Goal: Transaction & Acquisition: Purchase product/service

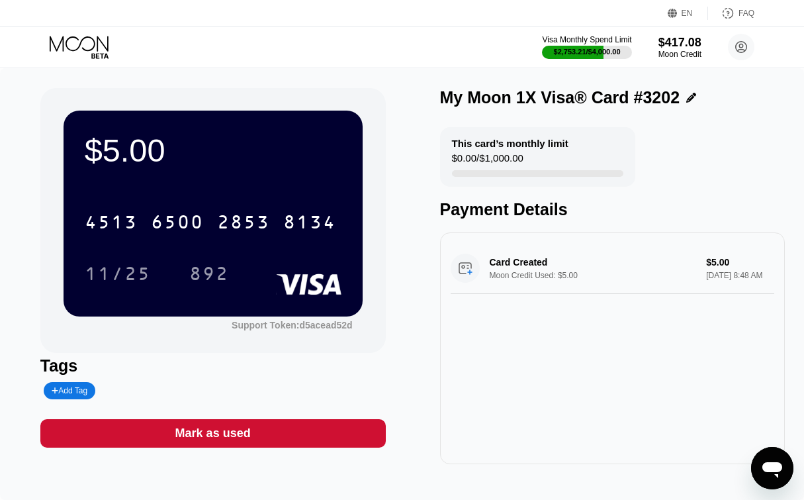
click at [91, 46] on icon at bounding box center [81, 47] width 62 height 23
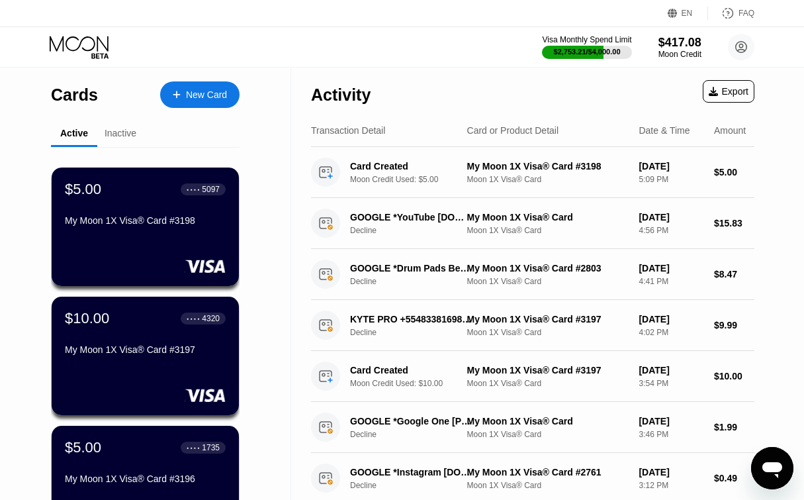
click at [189, 93] on div "New Card" at bounding box center [206, 94] width 41 height 11
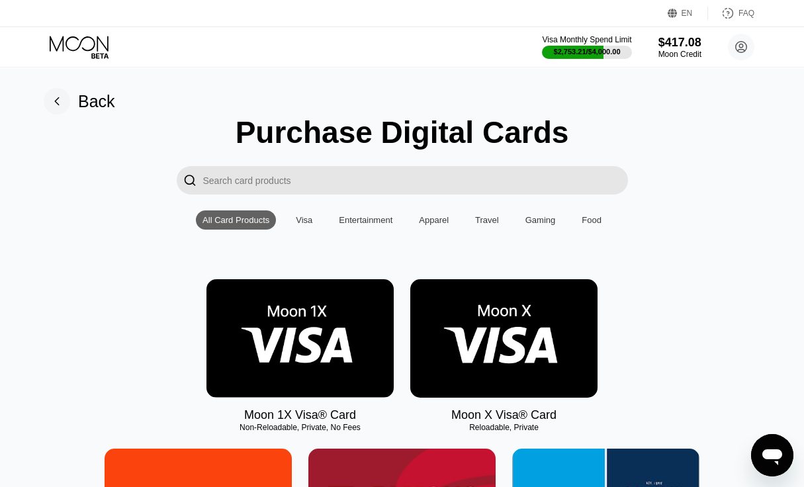
click at [301, 334] on img at bounding box center [299, 338] width 187 height 118
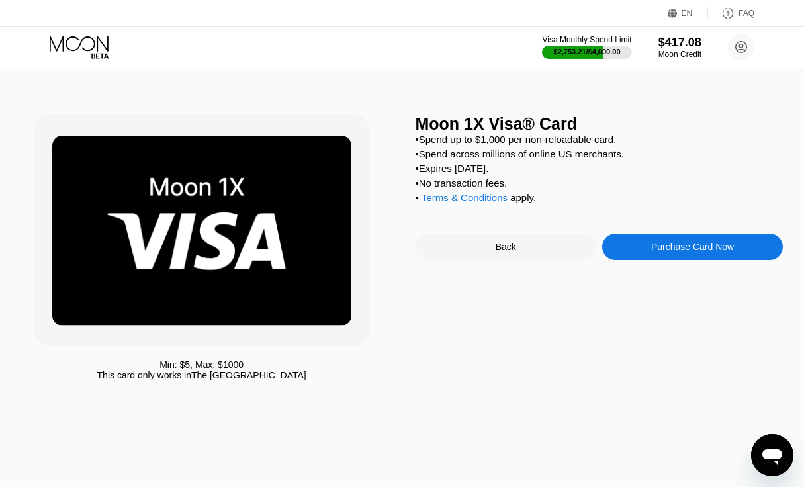
click at [664, 252] on div "Purchase Card Now" at bounding box center [692, 247] width 83 height 11
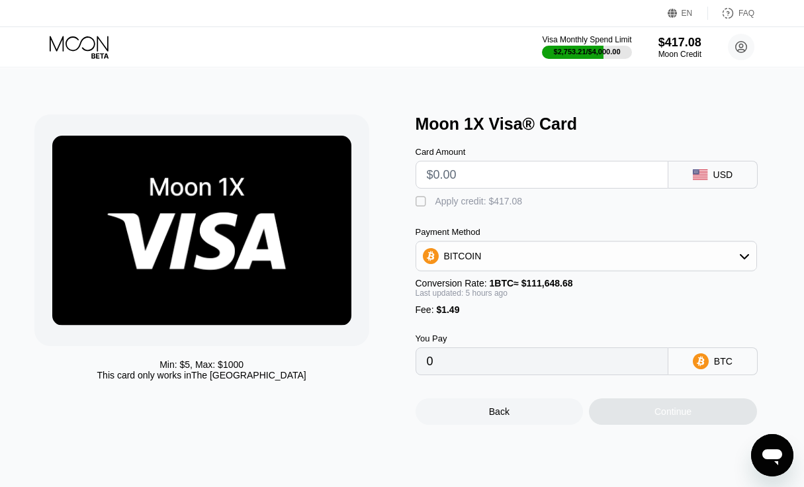
click at [469, 173] on input "text" at bounding box center [542, 174] width 230 height 26
type input "$5"
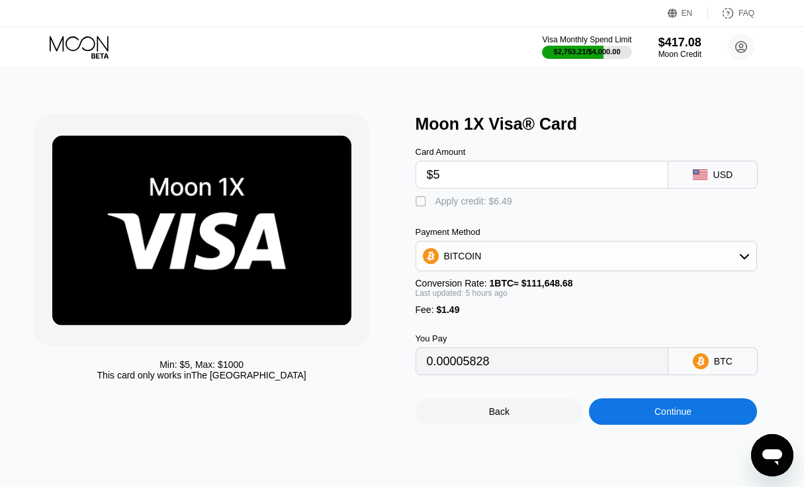
type input "0.00005828"
type input "$5.05"
type input "0.00005873"
type input "$5.05"
click at [469, 206] on div "Apply credit: $6.54" at bounding box center [473, 201] width 77 height 11
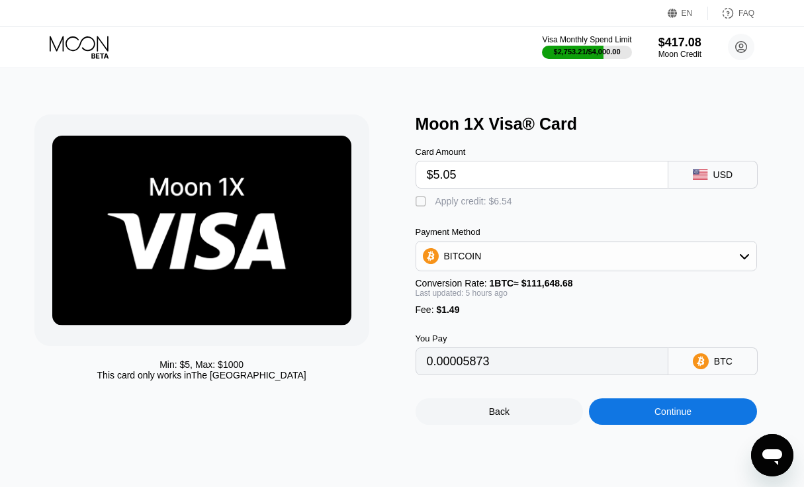
type input "0"
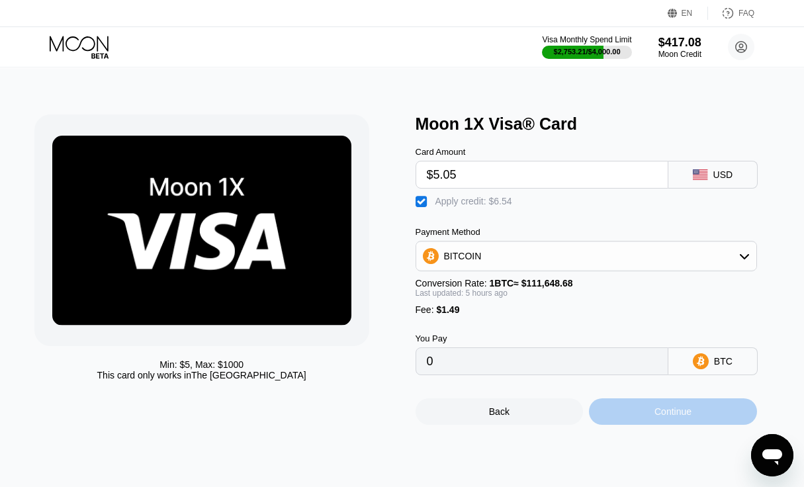
click at [666, 417] on div "Continue" at bounding box center [673, 411] width 37 height 11
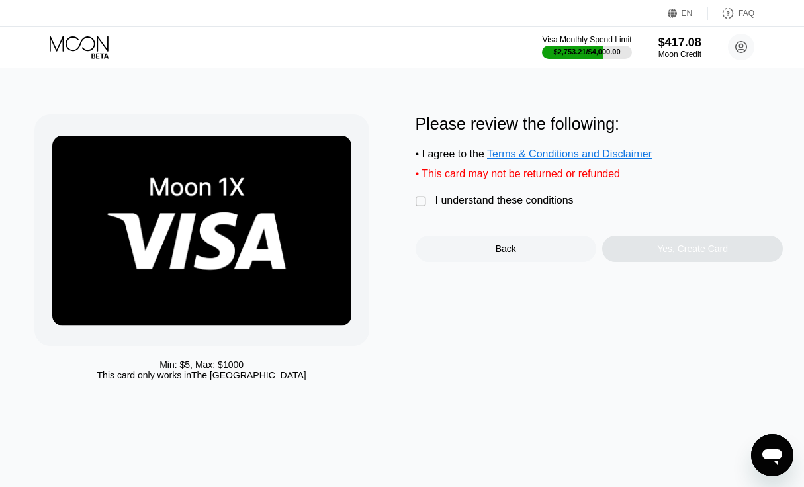
click at [426, 208] on div "" at bounding box center [422, 201] width 13 height 13
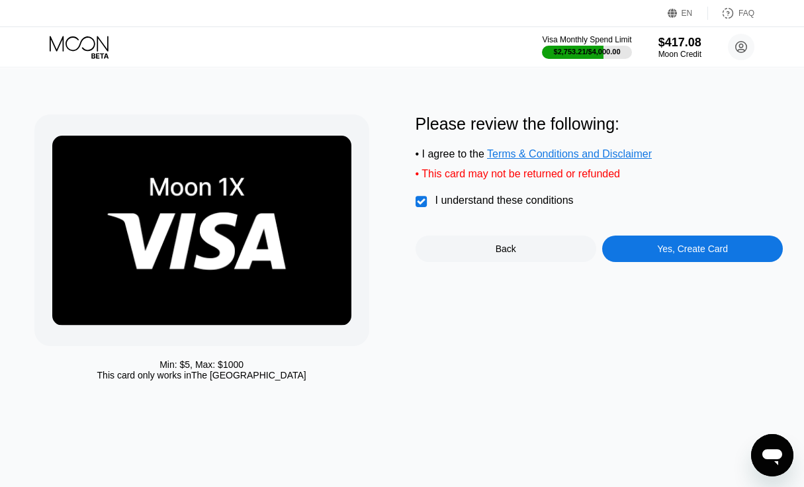
click at [675, 254] on div "Yes, Create Card" at bounding box center [692, 249] width 71 height 11
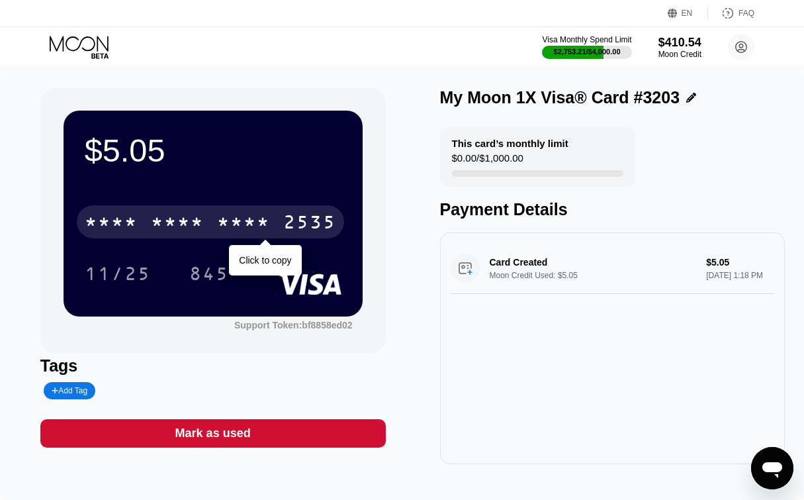
click at [314, 216] on div "2535" at bounding box center [309, 223] width 53 height 21
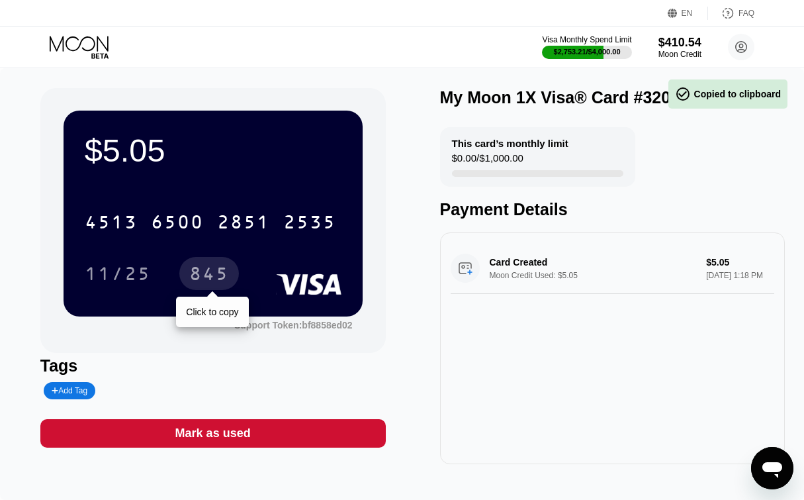
click at [193, 273] on div "845" at bounding box center [209, 275] width 40 height 21
